Goal: Browse casually

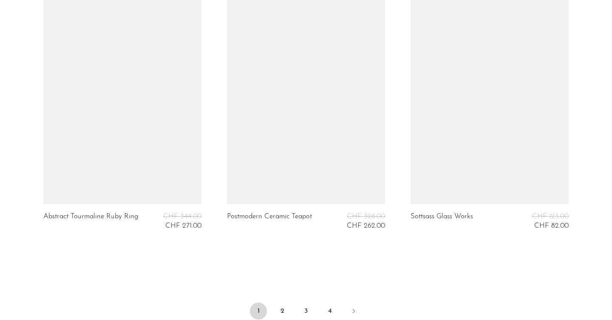
scroll to position [3050, 0]
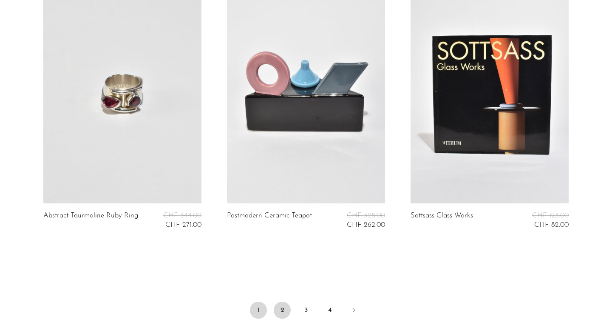
click at [281, 303] on link "2" at bounding box center [282, 309] width 17 height 17
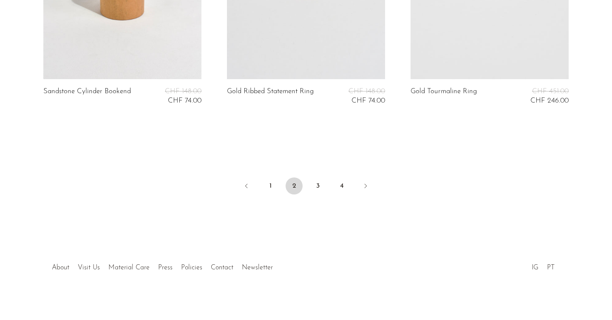
scroll to position [3174, 0]
click at [315, 182] on link "3" at bounding box center [317, 186] width 17 height 17
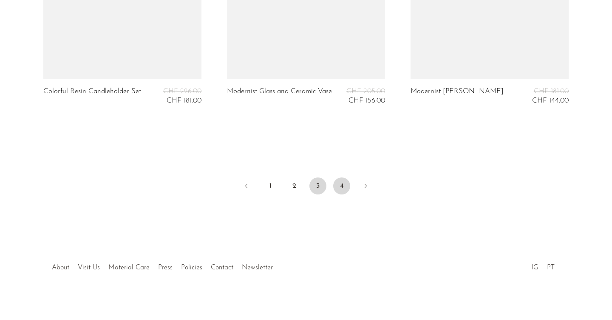
scroll to position [3174, 0]
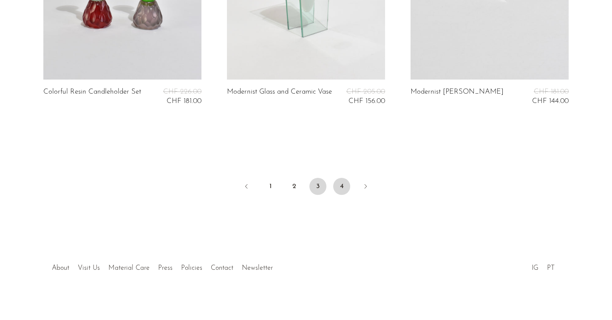
click at [341, 179] on link "4" at bounding box center [341, 186] width 17 height 17
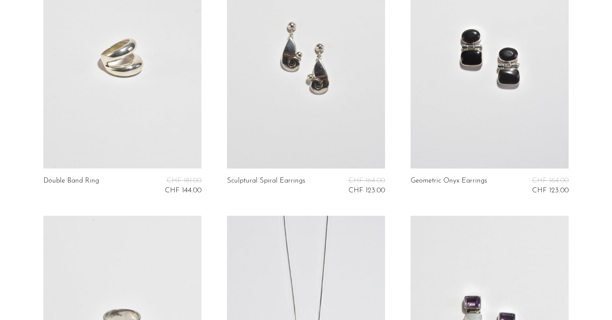
scroll to position [1206, 0]
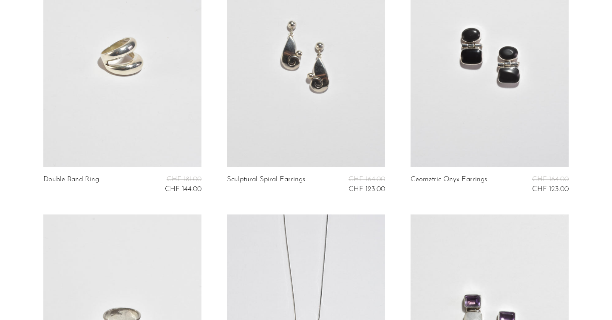
click at [460, 107] on link at bounding box center [490, 56] width 158 height 221
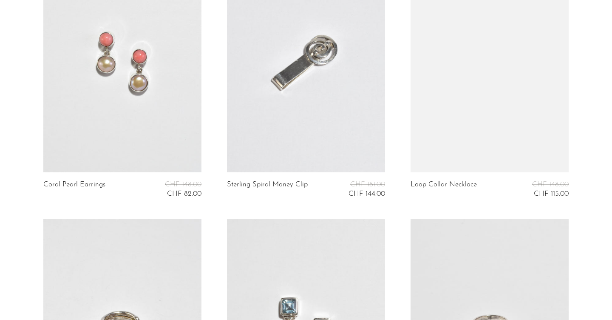
scroll to position [1739, 0]
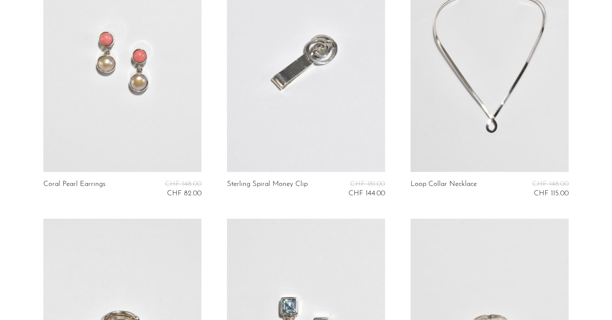
click at [449, 90] on link at bounding box center [490, 60] width 158 height 221
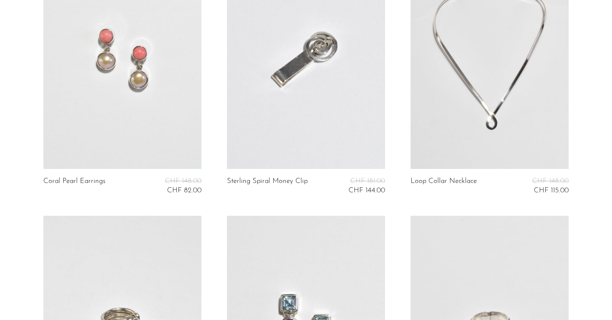
click at [134, 91] on link at bounding box center [122, 57] width 158 height 221
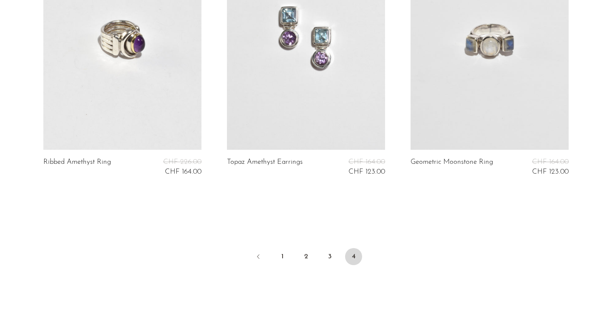
scroll to position [2031, 0]
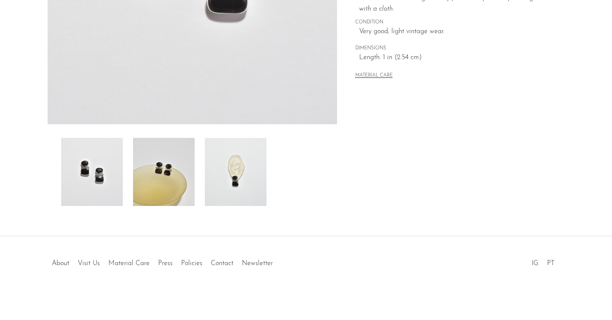
click at [243, 170] on img at bounding box center [236, 172] width 62 height 68
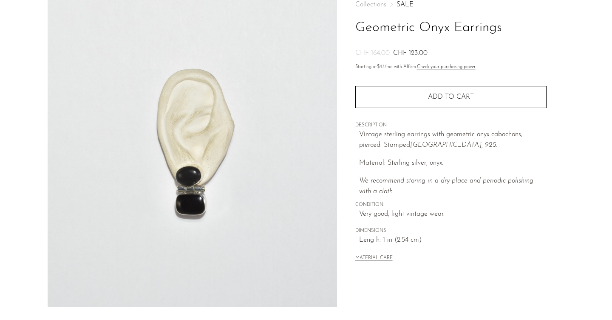
scroll to position [50, 0]
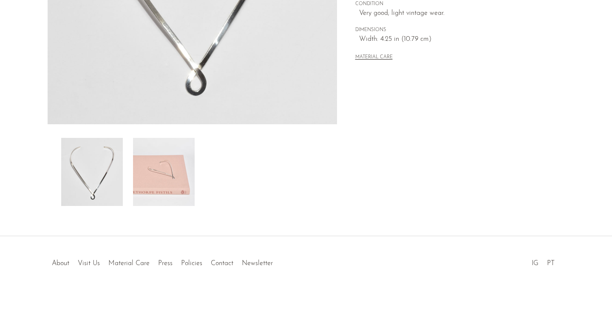
scroll to position [234, 0]
click at [176, 180] on img at bounding box center [164, 172] width 62 height 68
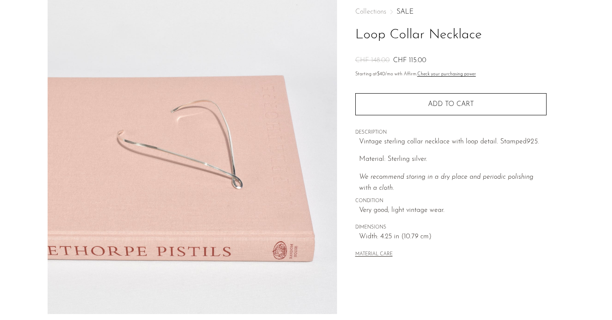
scroll to position [47, 0]
